Goal: Information Seeking & Learning: Learn about a topic

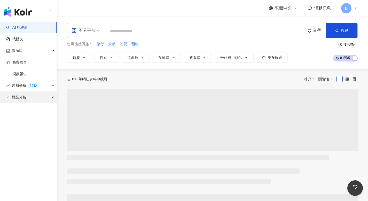
click at [21, 97] on span "競品分析" at bounding box center [19, 97] width 14 height 12
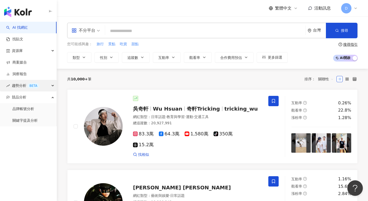
click at [20, 86] on span "趨勢分析 BETA" at bounding box center [25, 86] width 27 height 12
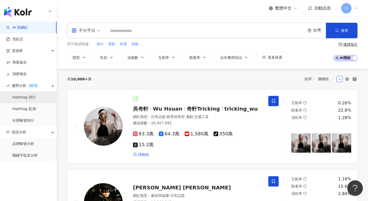
click at [20, 99] on link "Hashtag 排行" at bounding box center [24, 97] width 24 height 5
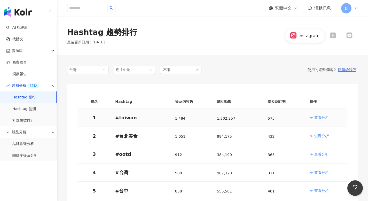
click at [323, 116] on p "查看分析" at bounding box center [322, 117] width 14 height 5
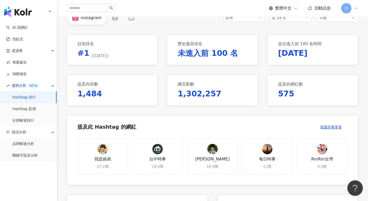
scroll to position [47, 0]
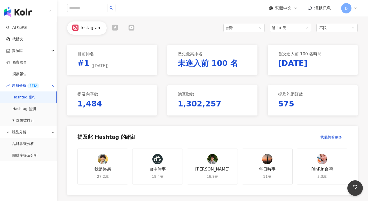
click at [114, 28] on icon at bounding box center [115, 28] width 6 height 6
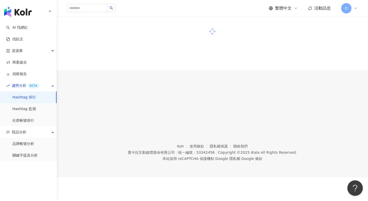
scroll to position [47, 0]
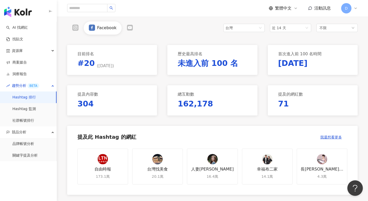
click at [127, 28] on icon at bounding box center [130, 28] width 6 height 6
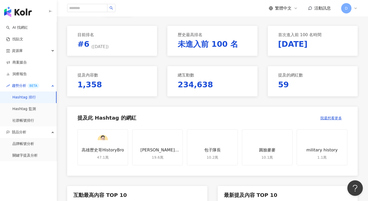
scroll to position [39, 0]
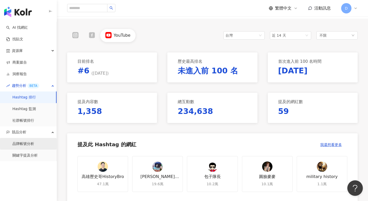
click at [21, 145] on link "品牌帳號分析" at bounding box center [23, 143] width 22 height 5
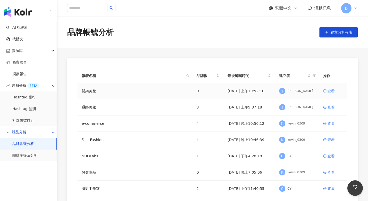
click at [328, 89] on div "查看" at bounding box center [331, 91] width 7 height 6
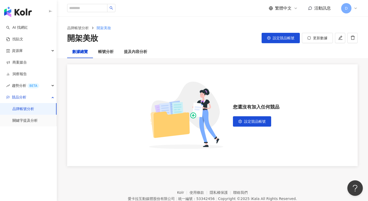
click at [348, 8] on span "D" at bounding box center [346, 8] width 3 height 6
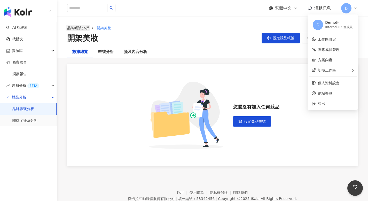
click at [79, 27] on link "品牌帳號分析" at bounding box center [78, 28] width 24 height 6
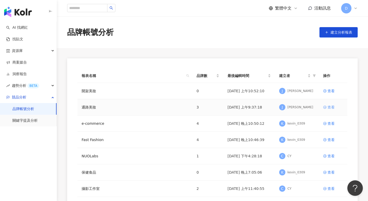
click at [328, 105] on div "查看" at bounding box center [331, 107] width 7 height 6
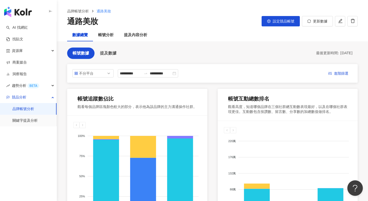
scroll to position [1, 0]
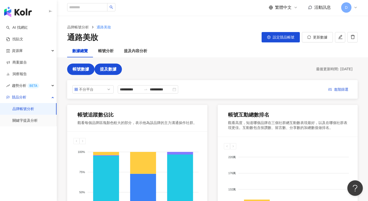
click at [114, 71] on span "提及數據" at bounding box center [108, 69] width 17 height 5
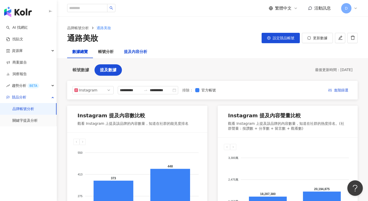
click at [140, 52] on div "提及內容分析" at bounding box center [135, 52] width 23 height 6
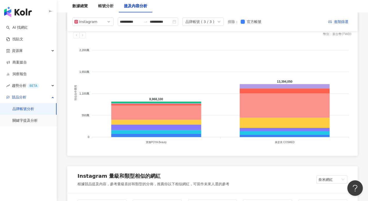
scroll to position [432, 0]
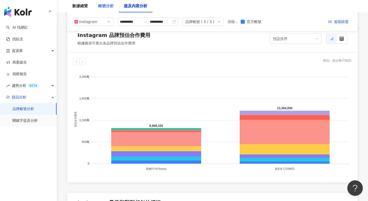
drag, startPoint x: 104, startPoint y: 0, endPoint x: 104, endPoint y: 4, distance: 3.7
click at [104, 2] on div "帳號分析" at bounding box center [106, 6] width 26 height 12
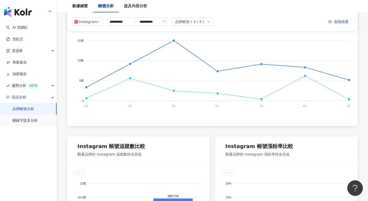
scroll to position [94, 0]
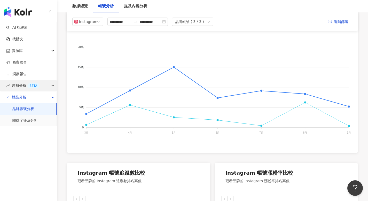
click at [25, 85] on span "趨勢分析 BETA" at bounding box center [25, 86] width 27 height 12
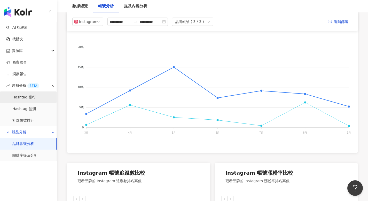
click at [28, 100] on link "Hashtag 排行" at bounding box center [24, 97] width 24 height 5
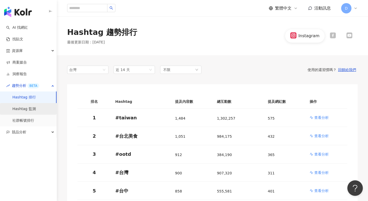
click at [31, 109] on link "Hashtag 監測" at bounding box center [24, 108] width 24 height 5
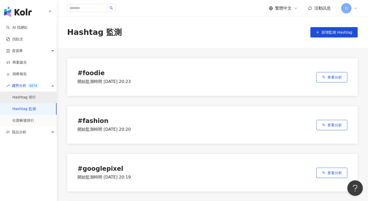
click at [36, 99] on link "Hashtag 排行" at bounding box center [24, 97] width 24 height 5
